Goal: Information Seeking & Learning: Learn about a topic

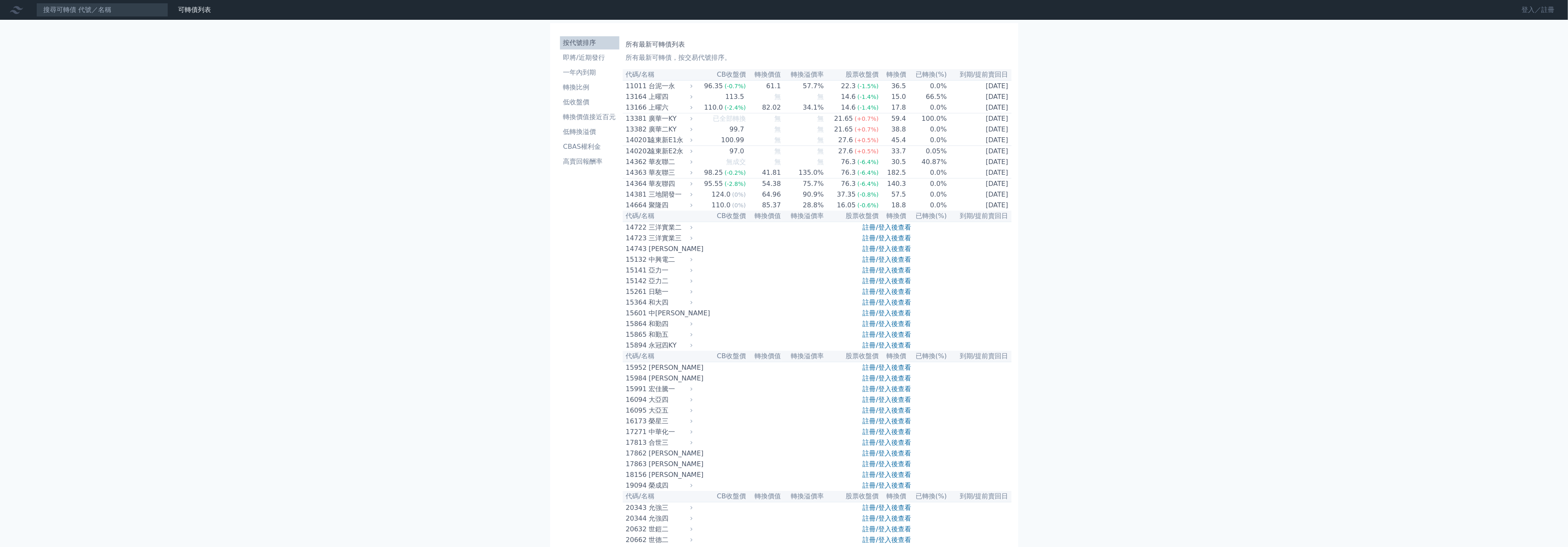
click at [1546, 10] on link "登入／註冊" at bounding box center [1538, 10] width 46 height 14
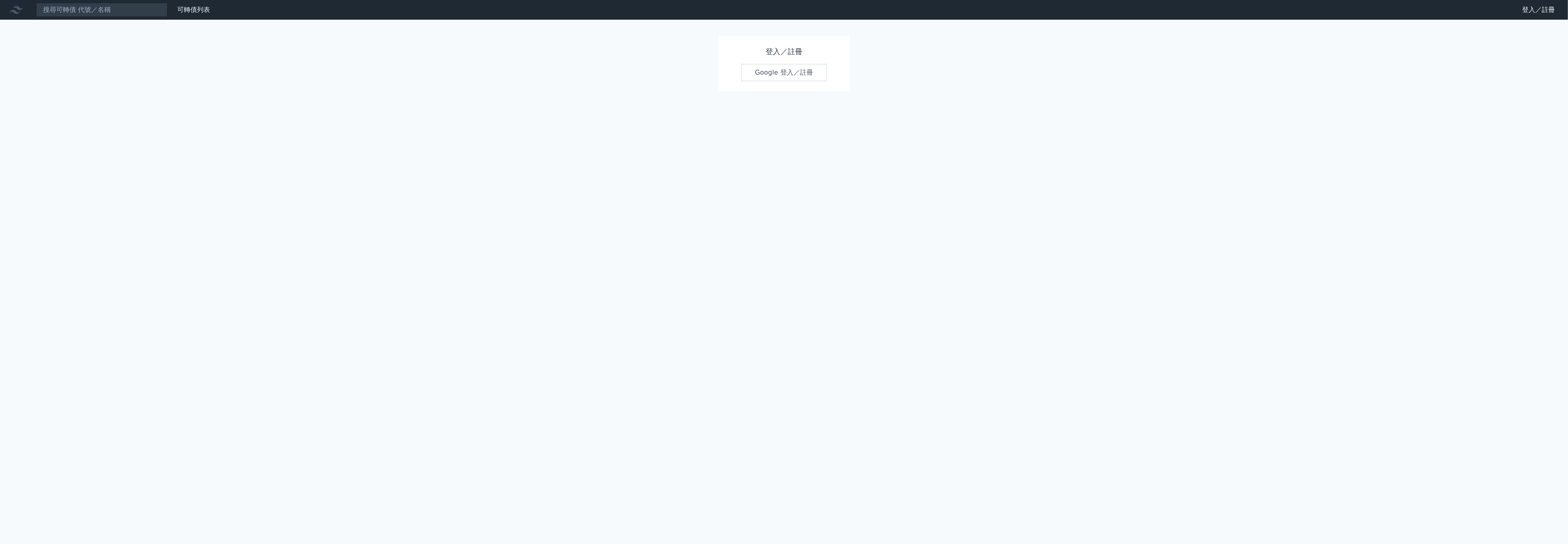
click at [783, 71] on link "Google 登入／註冊" at bounding box center [783, 72] width 86 height 17
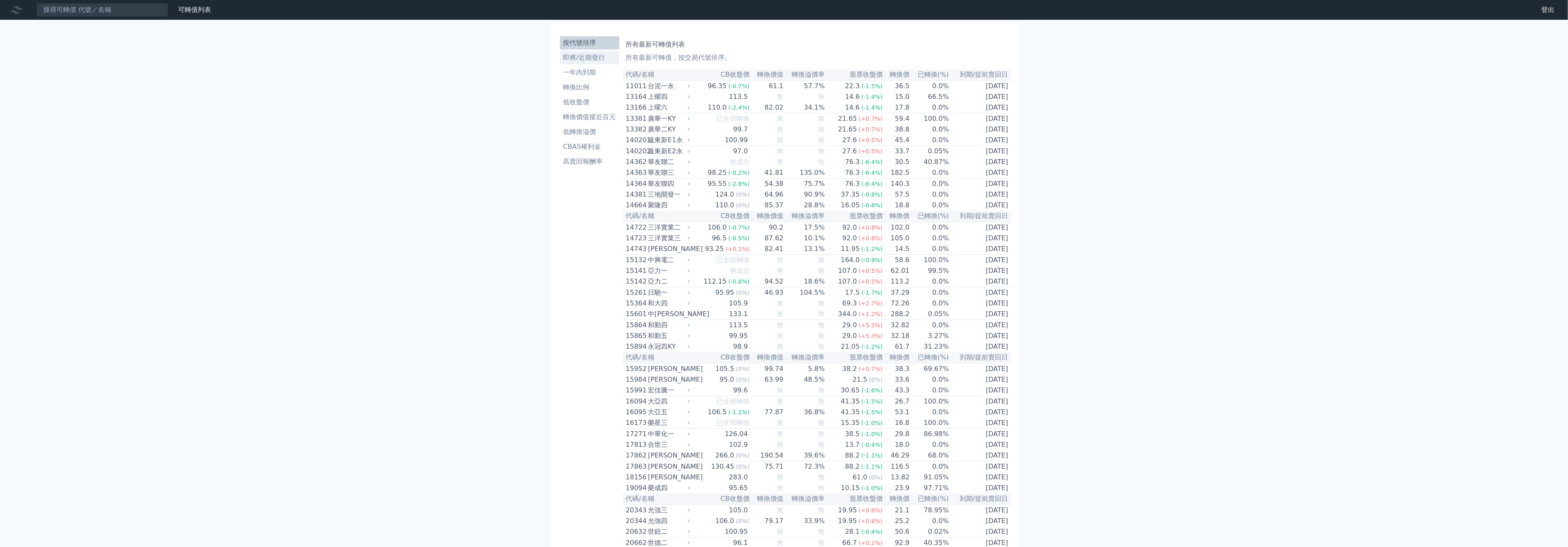
click at [599, 60] on li "即將/近期發行" at bounding box center [590, 57] width 60 height 10
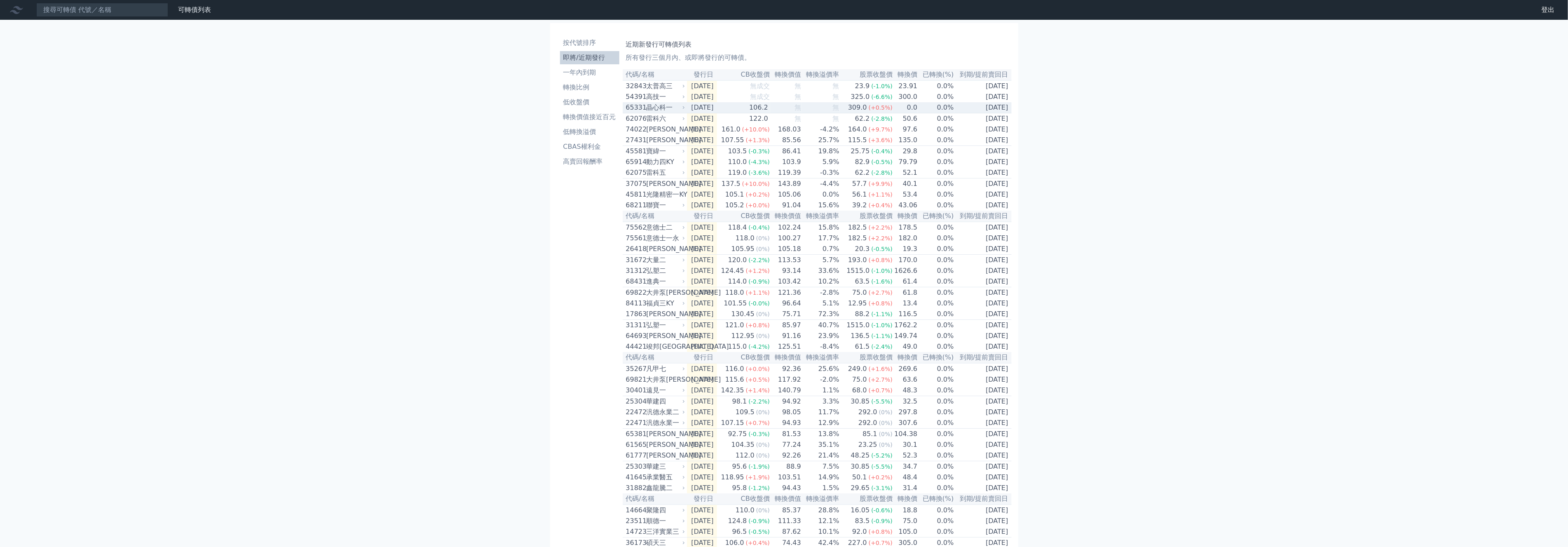
click at [741, 113] on td "106.2" at bounding box center [743, 108] width 53 height 11
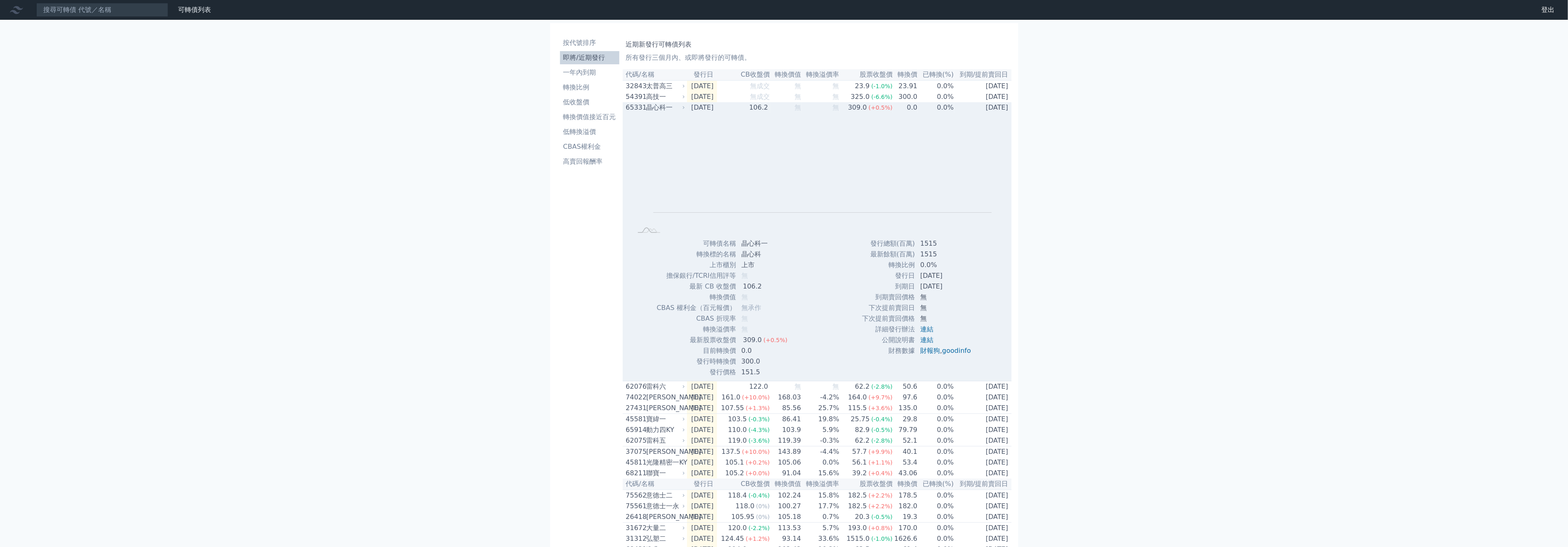
click at [741, 113] on td "106.2" at bounding box center [743, 108] width 53 height 11
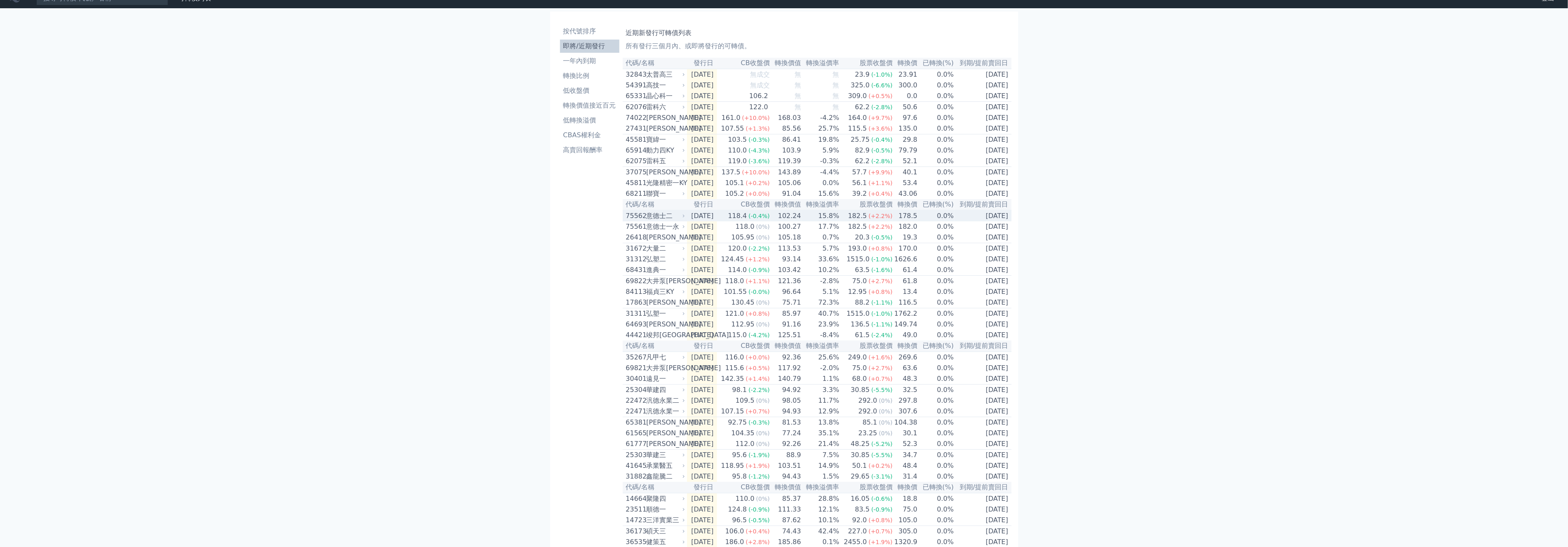
scroll to position [13, 0]
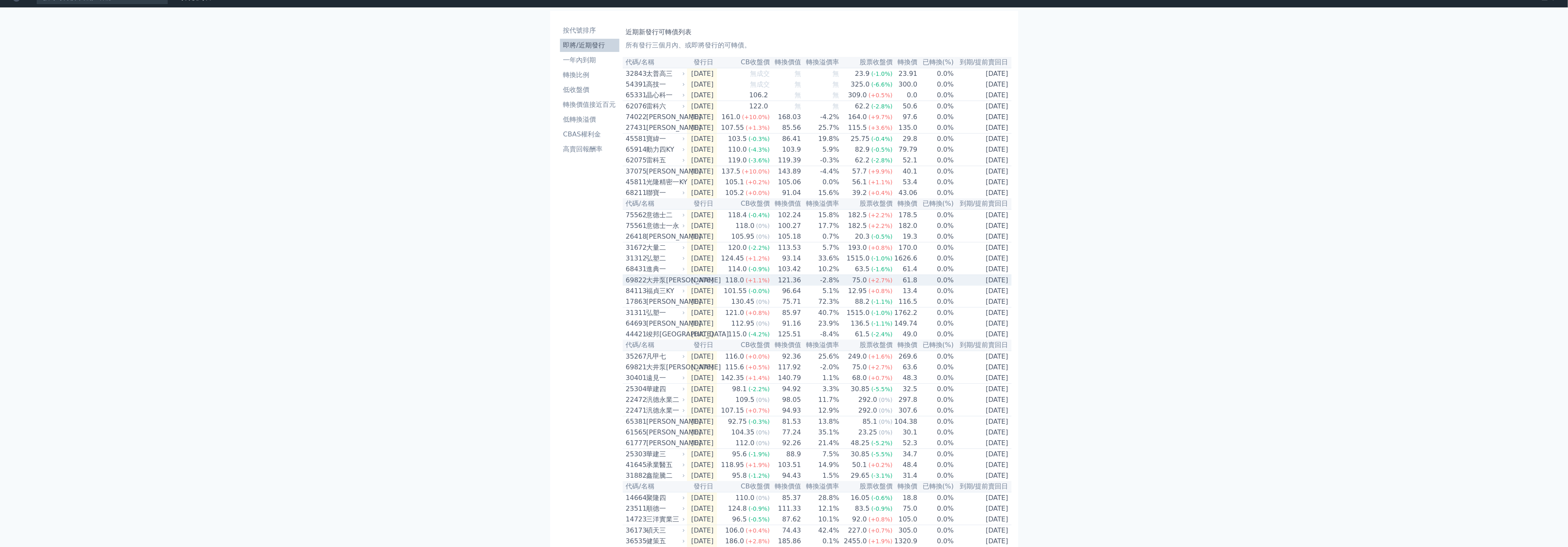
click at [779, 286] on td "121.36" at bounding box center [786, 281] width 32 height 11
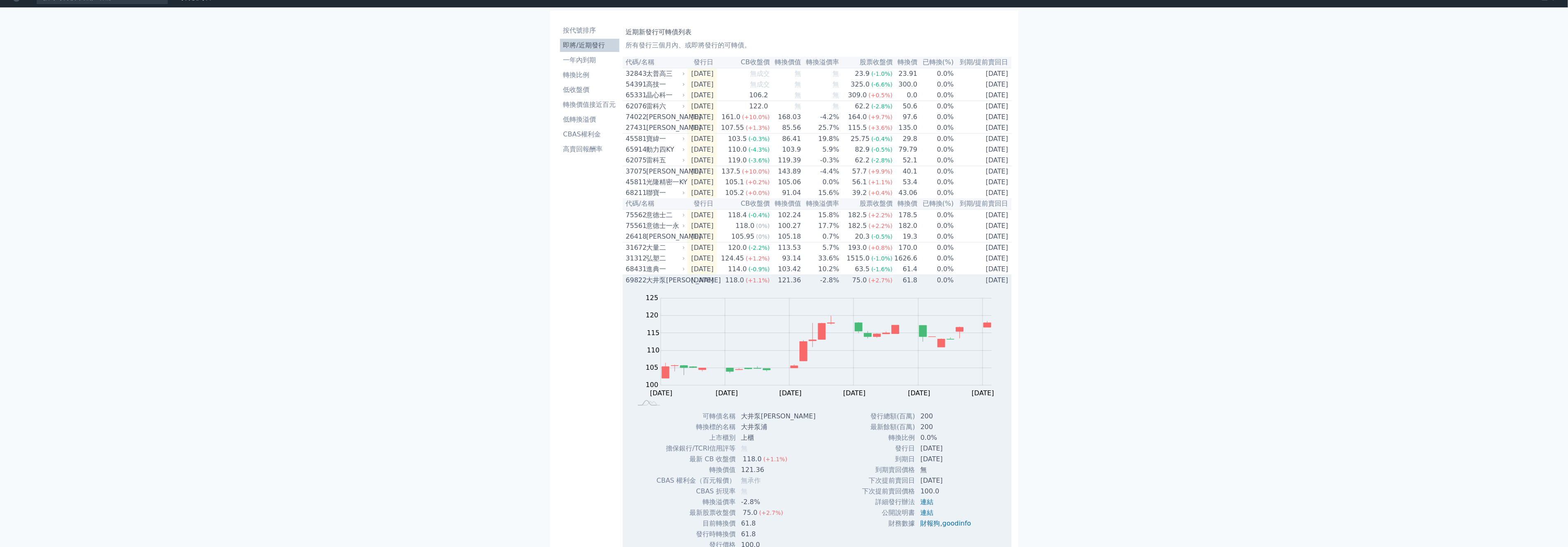
click at [779, 286] on td "121.36" at bounding box center [786, 281] width 32 height 11
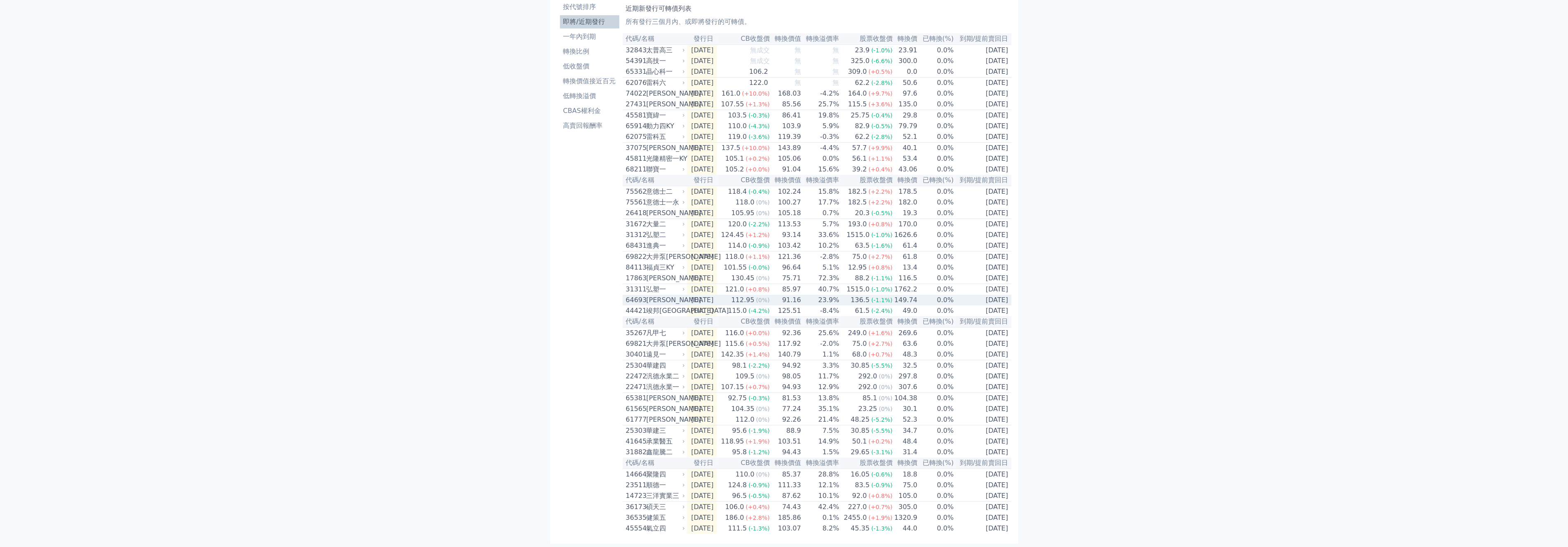
scroll to position [72, 0]
